Goal: Information Seeking & Learning: Understand process/instructions

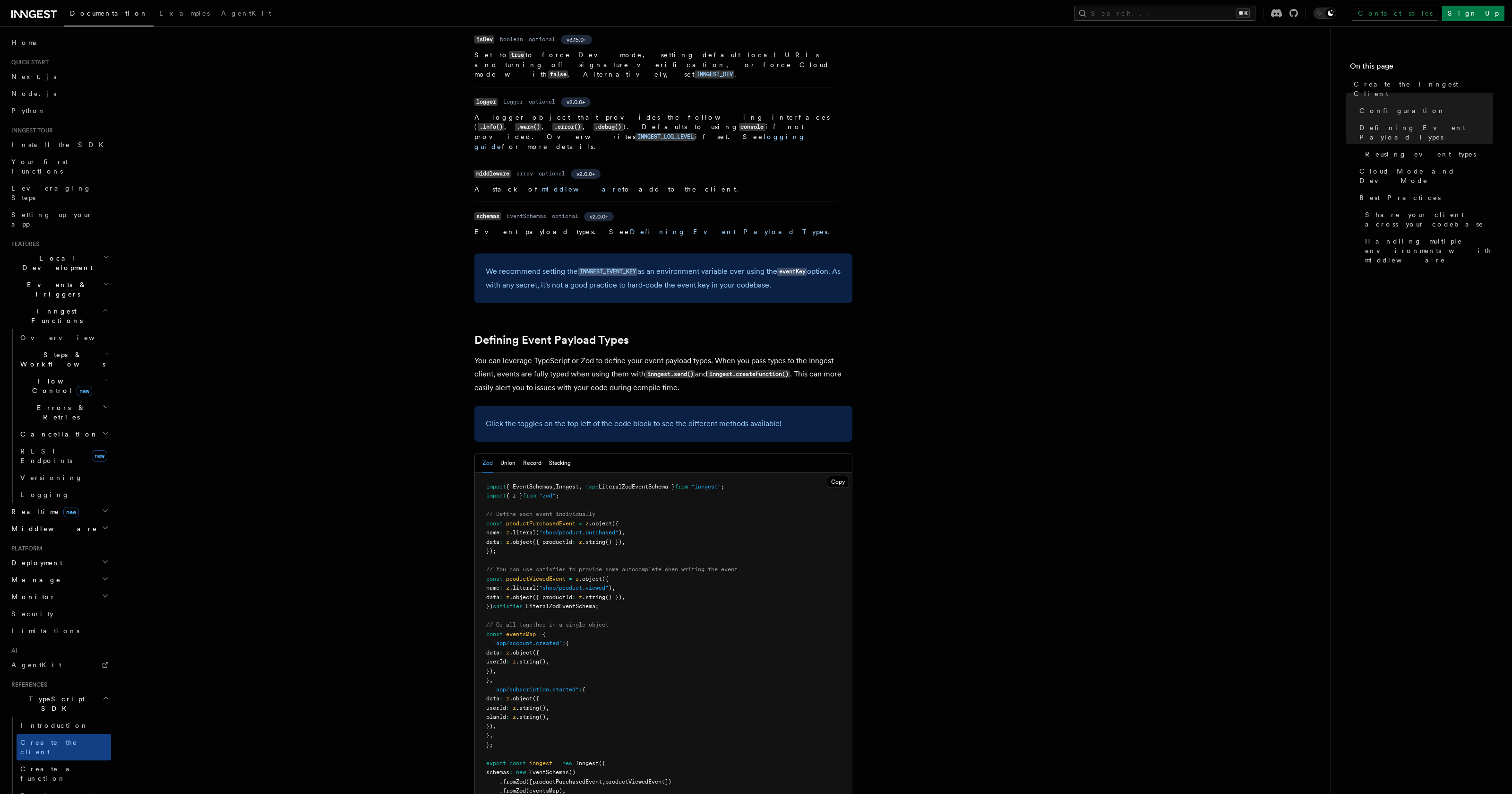
scroll to position [553, 0]
drag, startPoint x: 494, startPoint y: 574, endPoint x: 508, endPoint y: 662, distance: 89.1
click at [508, 662] on pre "import { EventSchemas , Inngest , type LiteralZodEventSchema } from "inngest" ;…" at bounding box center [663, 644] width 377 height 342
copy code ""app/account.created" : { data : z .object ({ userId : z .string () , }) , } , …"
click at [566, 566] on pre "import { EventSchemas , Inngest , type LiteralZodEventSchema } from "inngest" ;…" at bounding box center [663, 644] width 377 height 342
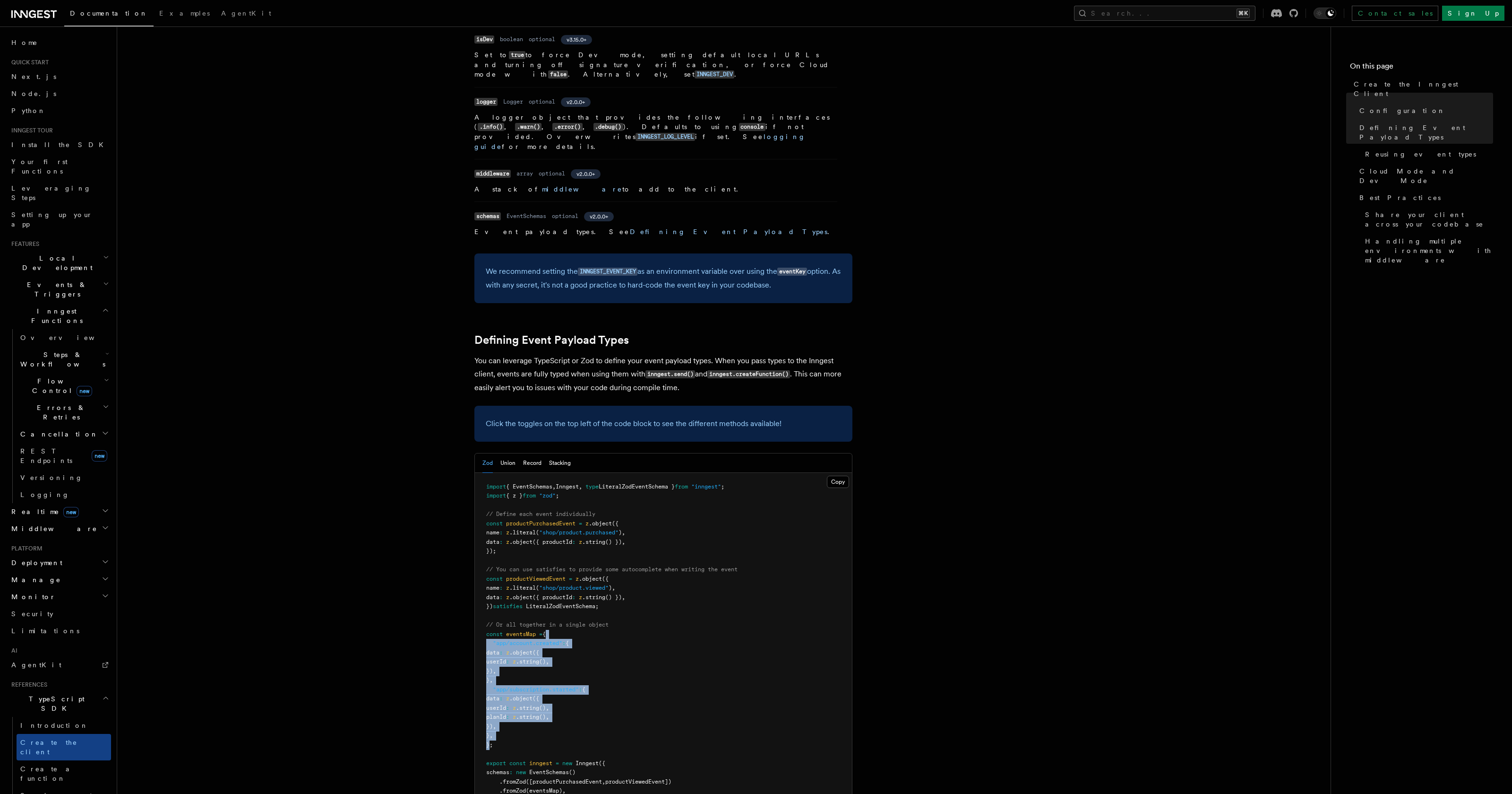
drag, startPoint x: 549, startPoint y: 566, endPoint x: 490, endPoint y: 673, distance: 122.2
click at [490, 673] on code "import { EventSchemas , Inngest , type LiteralZodEventSchema } from "inngest" ;…" at bounding box center [612, 643] width 251 height 320
copy code "{ "app/account.created" : { data : z .object ({ userId : z .string () , }) , } …"
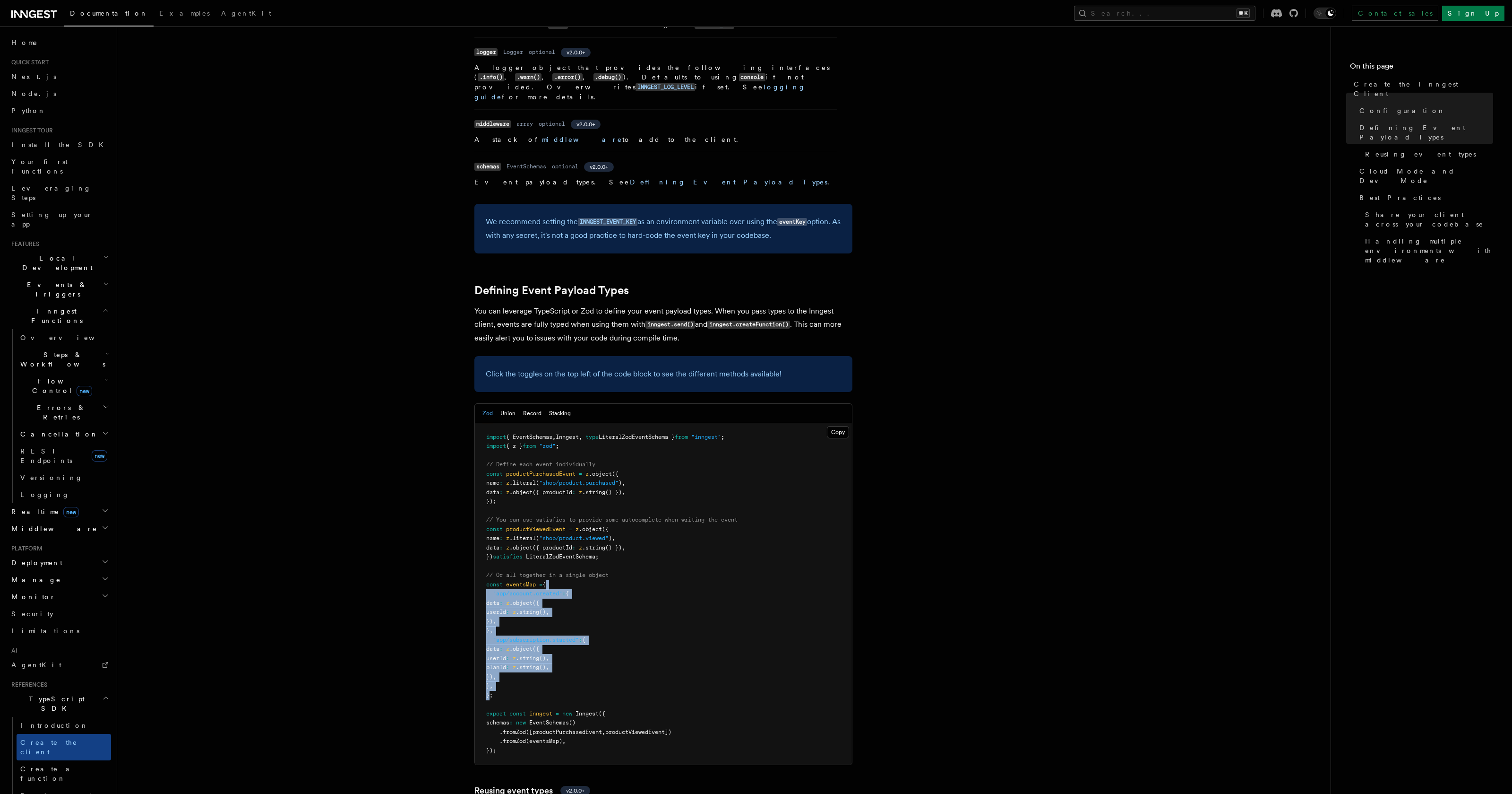
scroll to position [604, 0]
click at [650, 432] on span "LiteralZodEventSchema }" at bounding box center [637, 435] width 76 height 6
copy span "LiteralZodEventSchema"
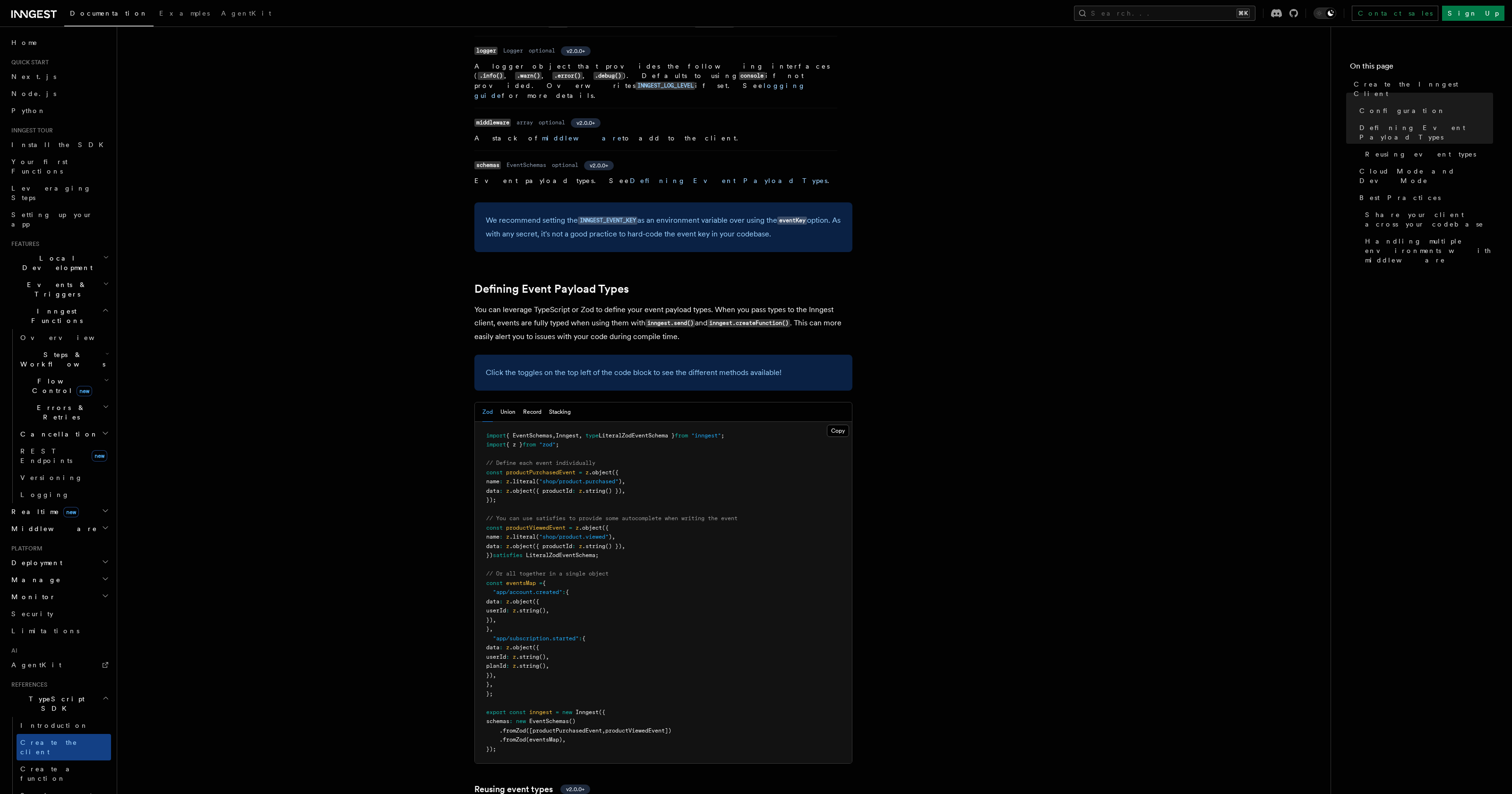
click at [752, 422] on pre "import { EventSchemas , Inngest , type LiteralZodEventSchema } from "inngest" ;…" at bounding box center [663, 593] width 377 height 342
drag, startPoint x: 748, startPoint y: 367, endPoint x: 515, endPoint y: 359, distance: 233.1
click at [515, 422] on pre "import { EventSchemas , Inngest , type LiteralZodEventSchema } from "inngest" ;…" at bounding box center [663, 593] width 377 height 342
copy span "import { EventSchemas , Inngest , type LiteralZodEventSchema } from "inngest" ;"
click at [736, 422] on pre "import { EventSchemas , Inngest , type LiteralZodEventSchema } from "inngest" ;…" at bounding box center [663, 593] width 377 height 342
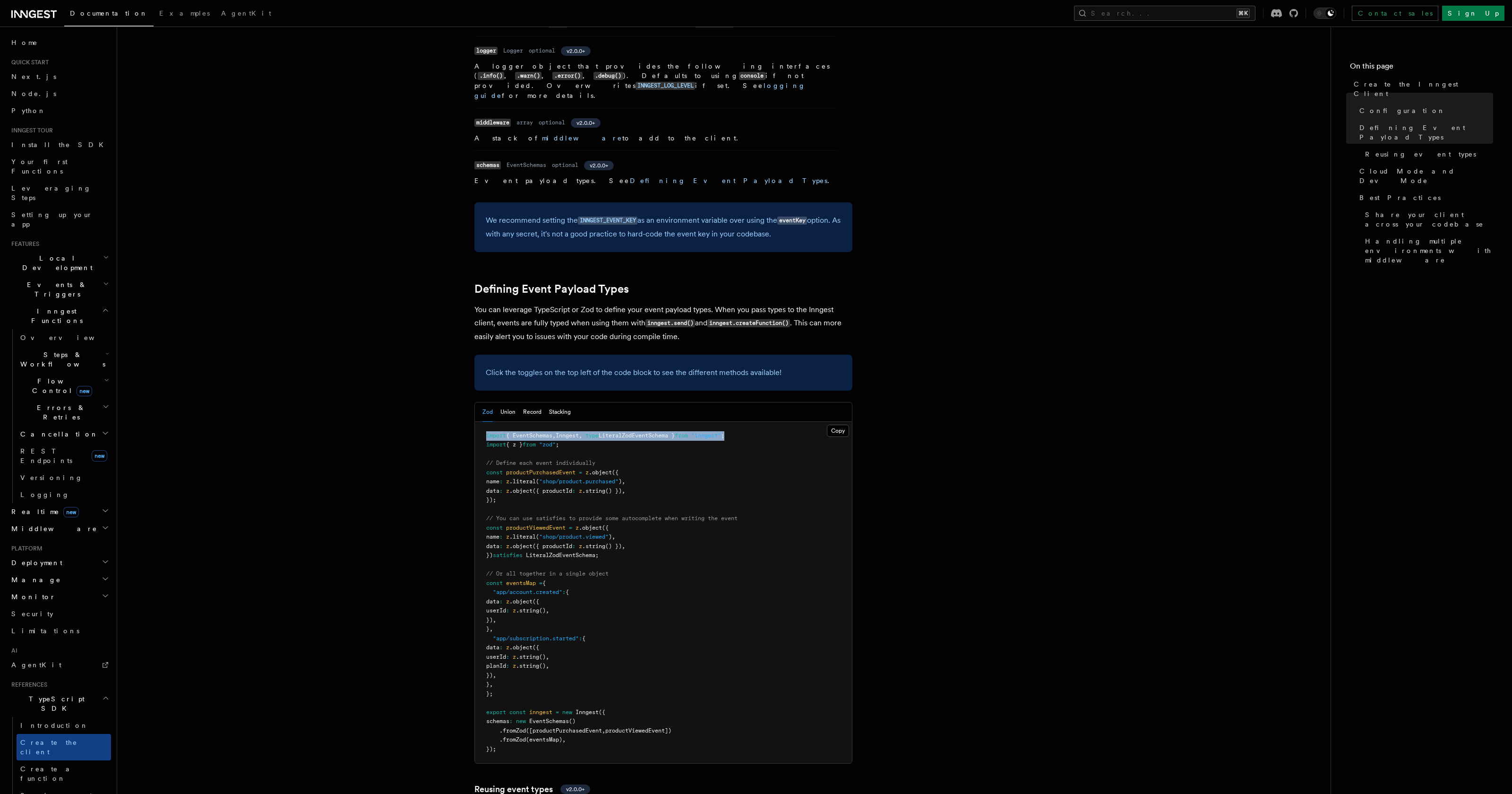
drag, startPoint x: 749, startPoint y: 371, endPoint x: 514, endPoint y: 366, distance: 235.1
click at [514, 422] on pre "import { EventSchemas , Inngest , type LiteralZodEventSchema } from "inngest" ;…" at bounding box center [663, 593] width 377 height 342
copy span "import { EventSchemas , Inngest , type LiteralZodEventSchema } from "inngest" ;"
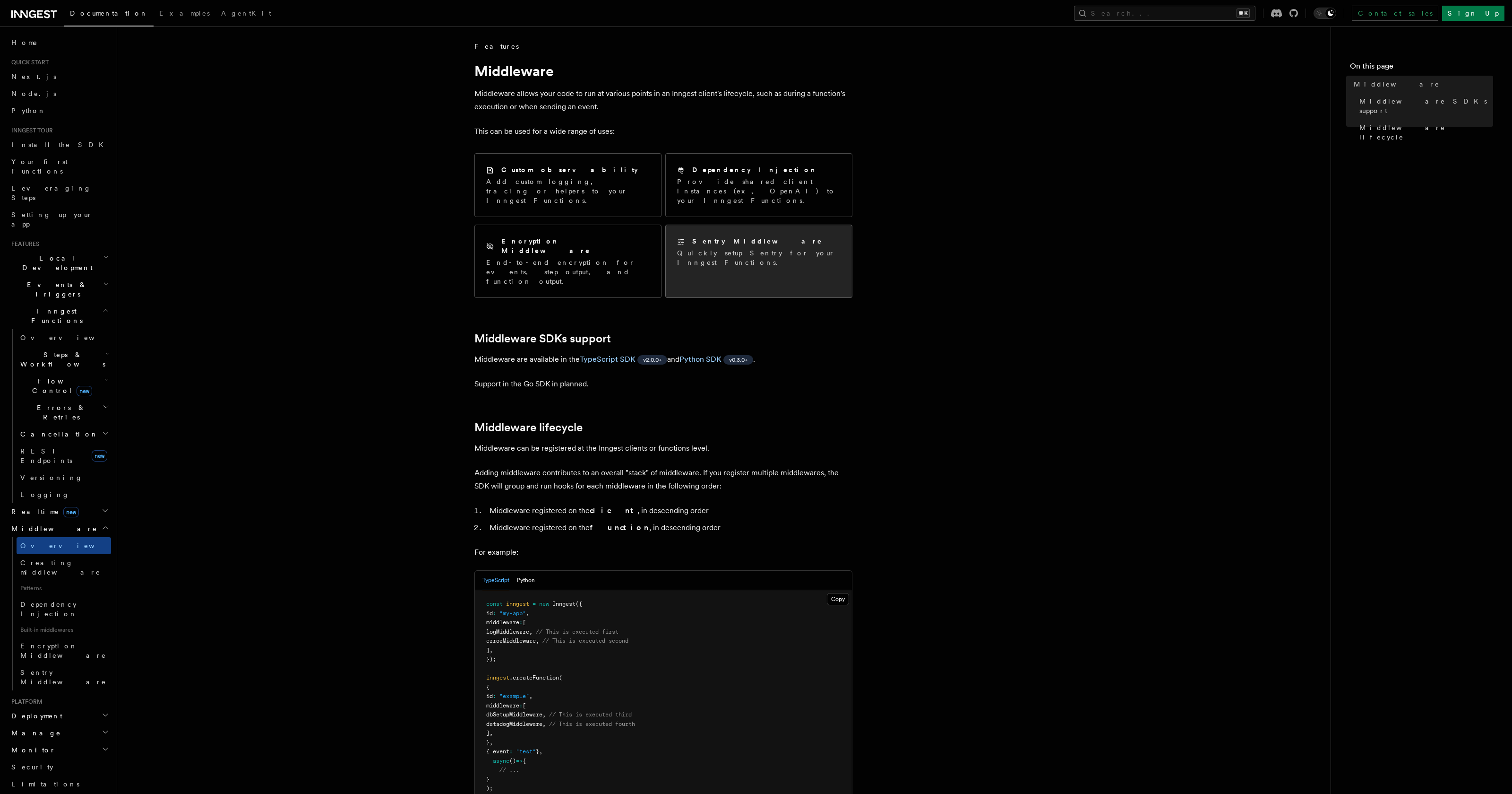
click at [803, 251] on div "Sentry Middleware Quickly setup Sentry for your Inngest Functions." at bounding box center [758, 251] width 186 height 53
